Goal: Information Seeking & Learning: Find specific fact

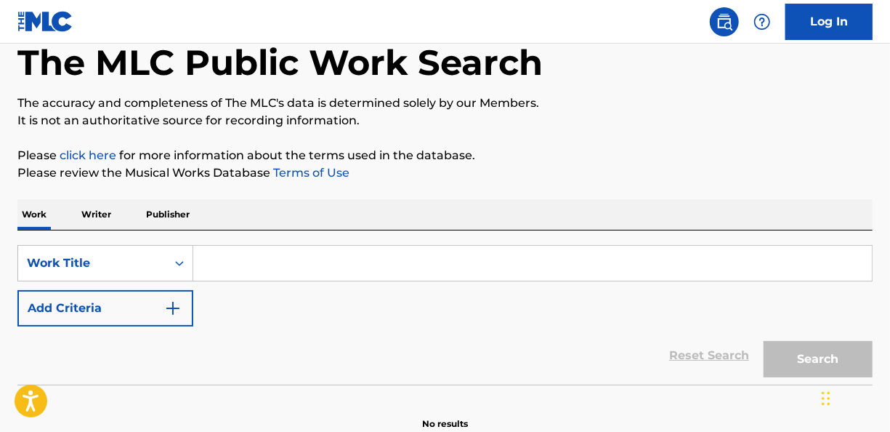
scroll to position [145, 0]
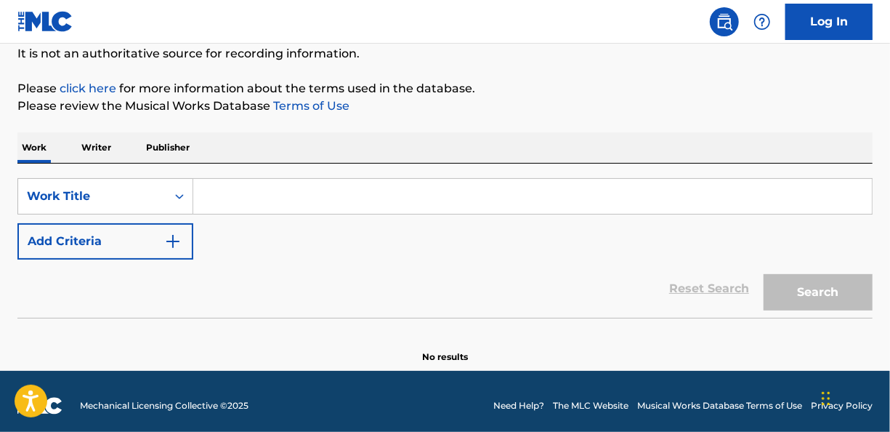
click at [368, 198] on input "Search Form" at bounding box center [532, 196] width 678 height 35
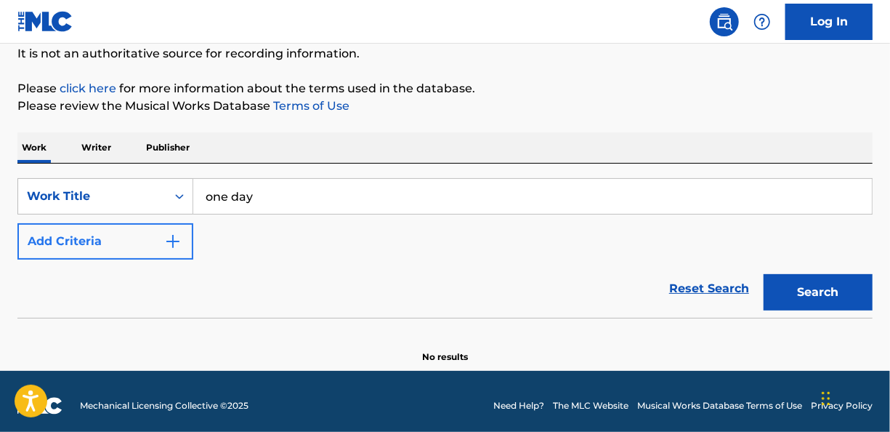
type input "one day"
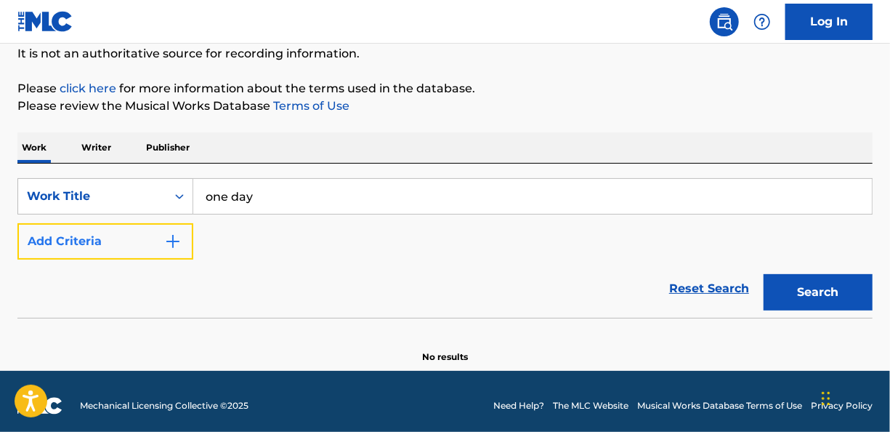
click at [182, 232] on button "Add Criteria" at bounding box center [105, 241] width 176 height 36
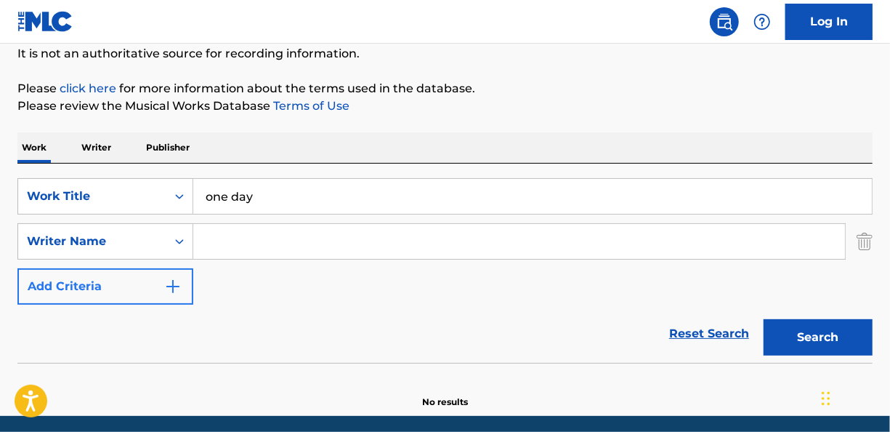
click at [182, 232] on div "Search Form" at bounding box center [179, 241] width 26 height 26
click at [233, 235] on input "Search Form" at bounding box center [519, 241] width 652 height 35
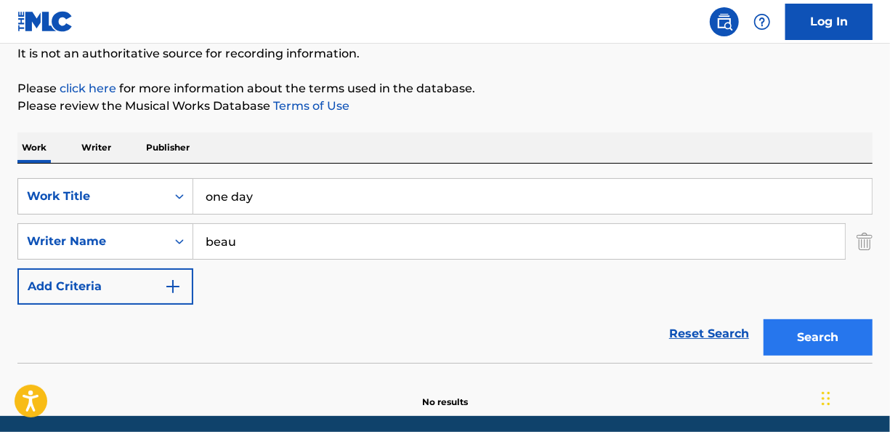
type input "beau"
click at [816, 349] on button "Search" at bounding box center [817, 337] width 109 height 36
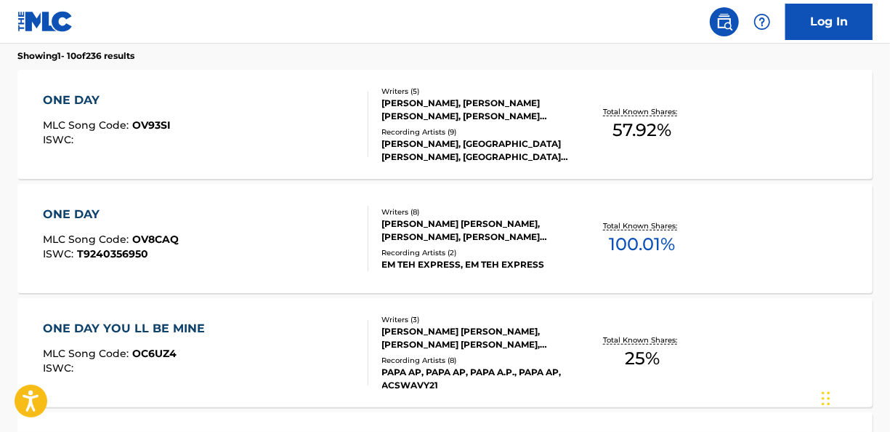
scroll to position [447, 0]
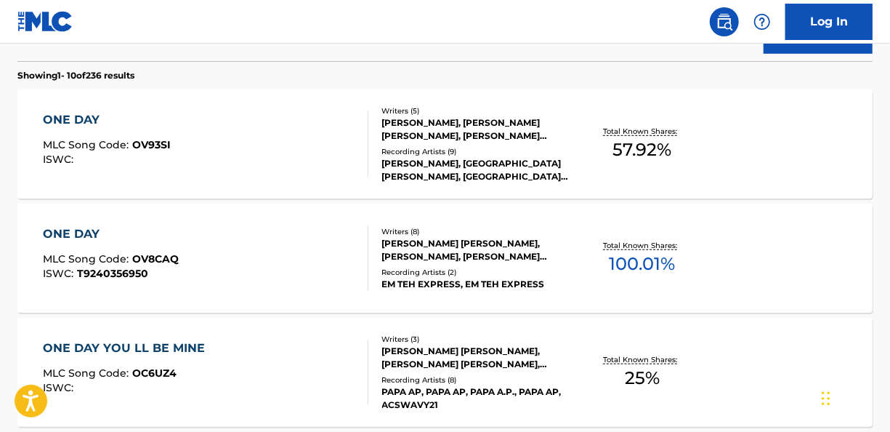
click at [518, 121] on div "[PERSON_NAME], [PERSON_NAME] [PERSON_NAME], [PERSON_NAME] [PERSON_NAME], [PERSO…" at bounding box center [477, 129] width 190 height 26
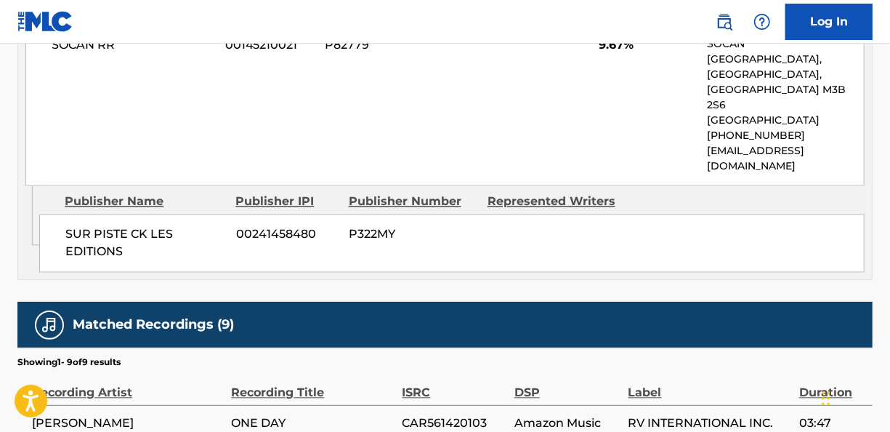
scroll to position [1308, 0]
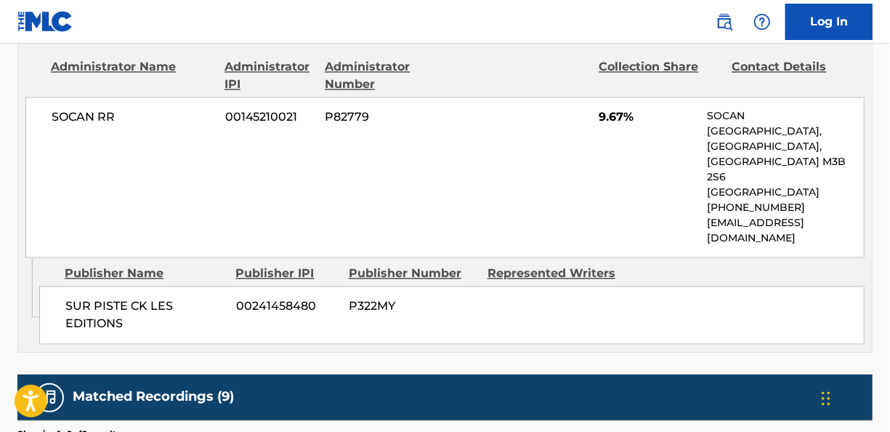
scroll to position [530, 0]
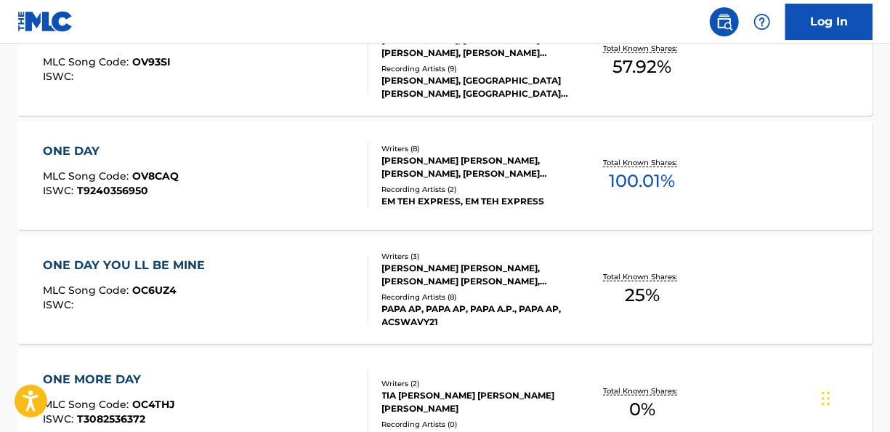
click at [459, 156] on div "[PERSON_NAME] [PERSON_NAME], [PERSON_NAME], [PERSON_NAME] [PERSON_NAME], [PERSO…" at bounding box center [477, 167] width 190 height 26
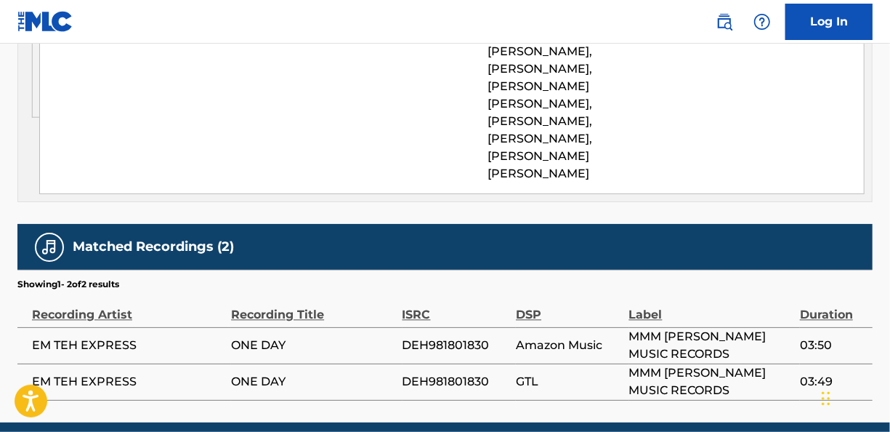
scroll to position [1440, 0]
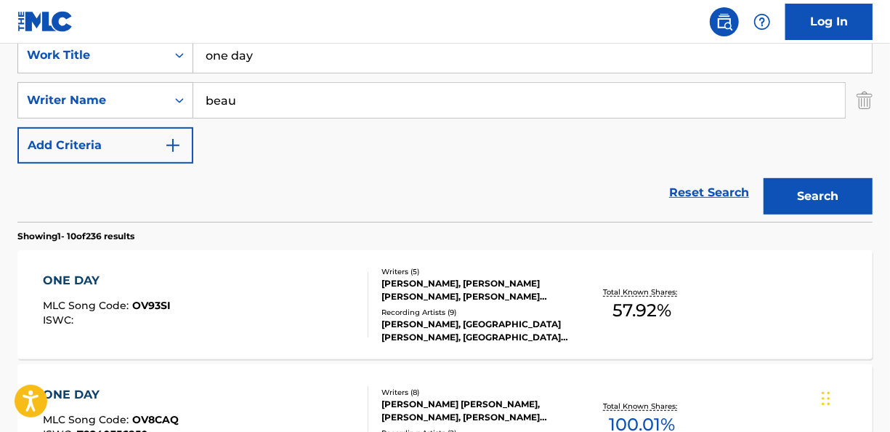
scroll to position [177, 0]
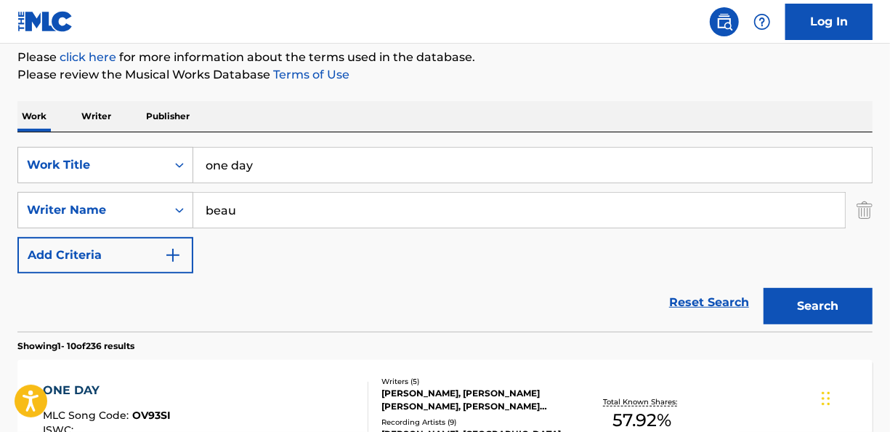
click at [339, 206] on input "beau" at bounding box center [519, 210] width 652 height 35
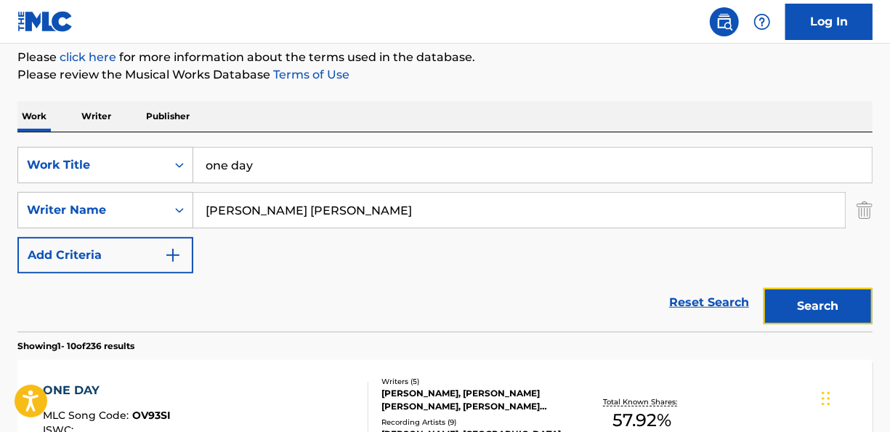
click at [785, 301] on button "Search" at bounding box center [817, 306] width 109 height 36
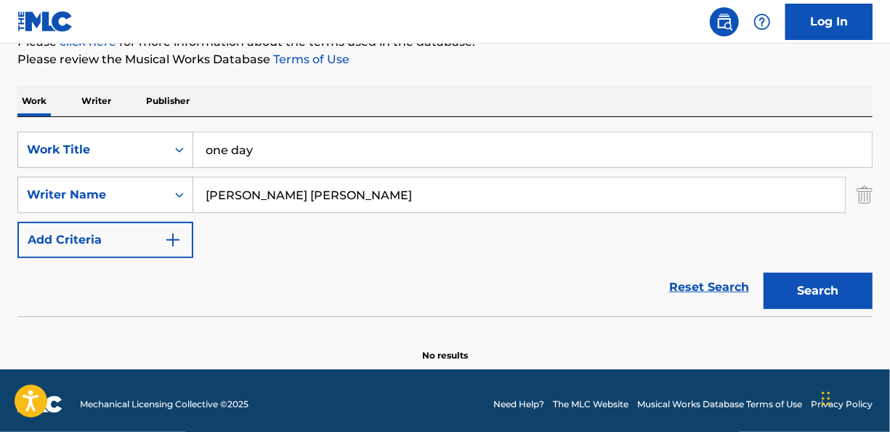
scroll to position [198, 0]
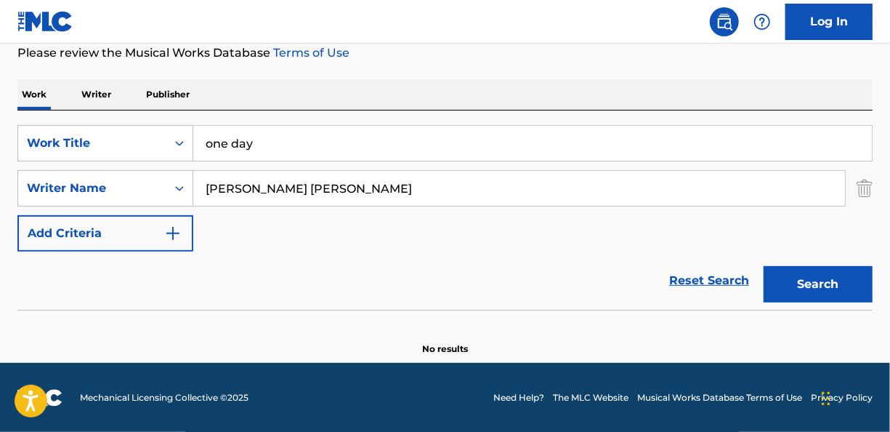
click at [301, 145] on input "one day" at bounding box center [532, 143] width 678 height 35
click at [355, 194] on input "[PERSON_NAME] [PERSON_NAME]" at bounding box center [519, 188] width 652 height 35
type input "B"
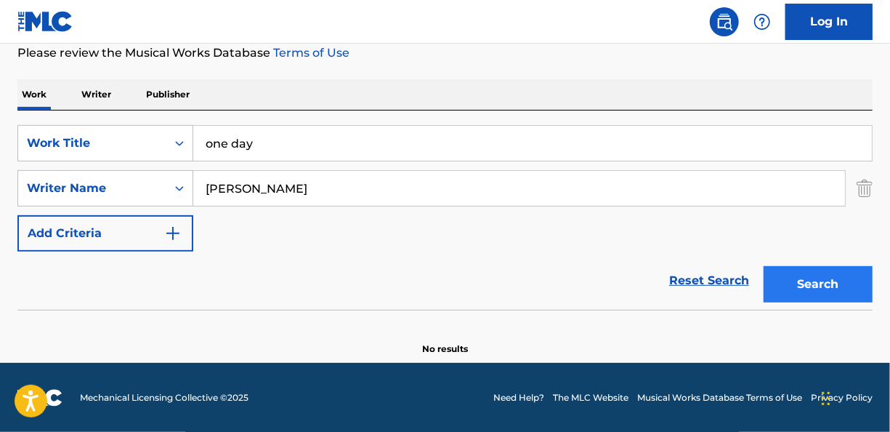
type input "[PERSON_NAME]"
click at [799, 280] on button "Search" at bounding box center [817, 284] width 109 height 36
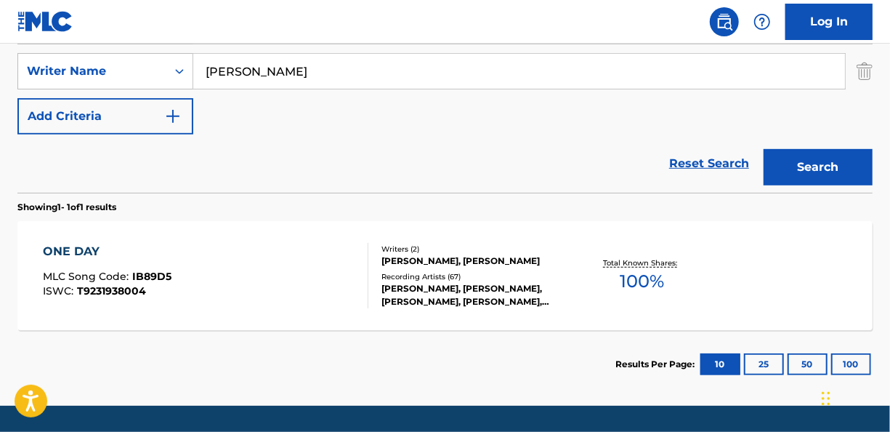
scroll to position [344, 0]
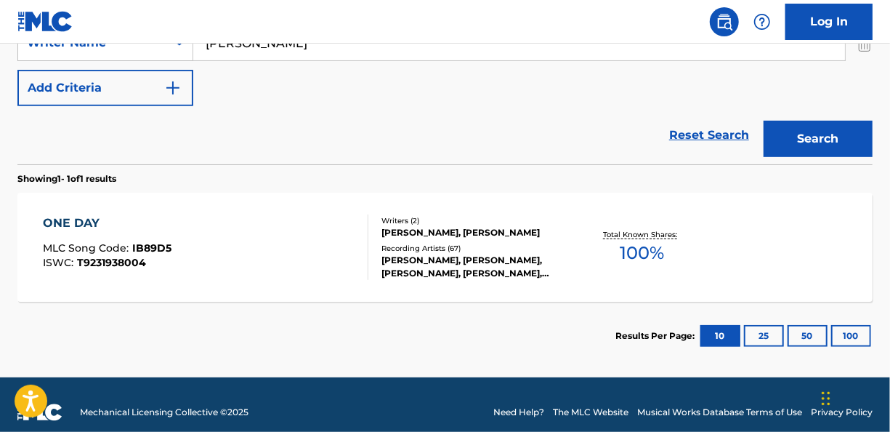
click at [438, 245] on div "Recording Artists ( 67 )" at bounding box center [477, 248] width 190 height 11
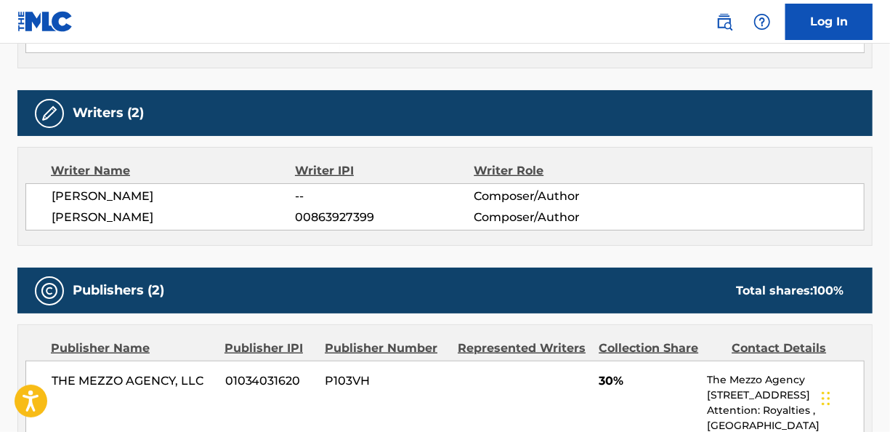
scroll to position [509, 0]
